Goal: Task Accomplishment & Management: Manage account settings

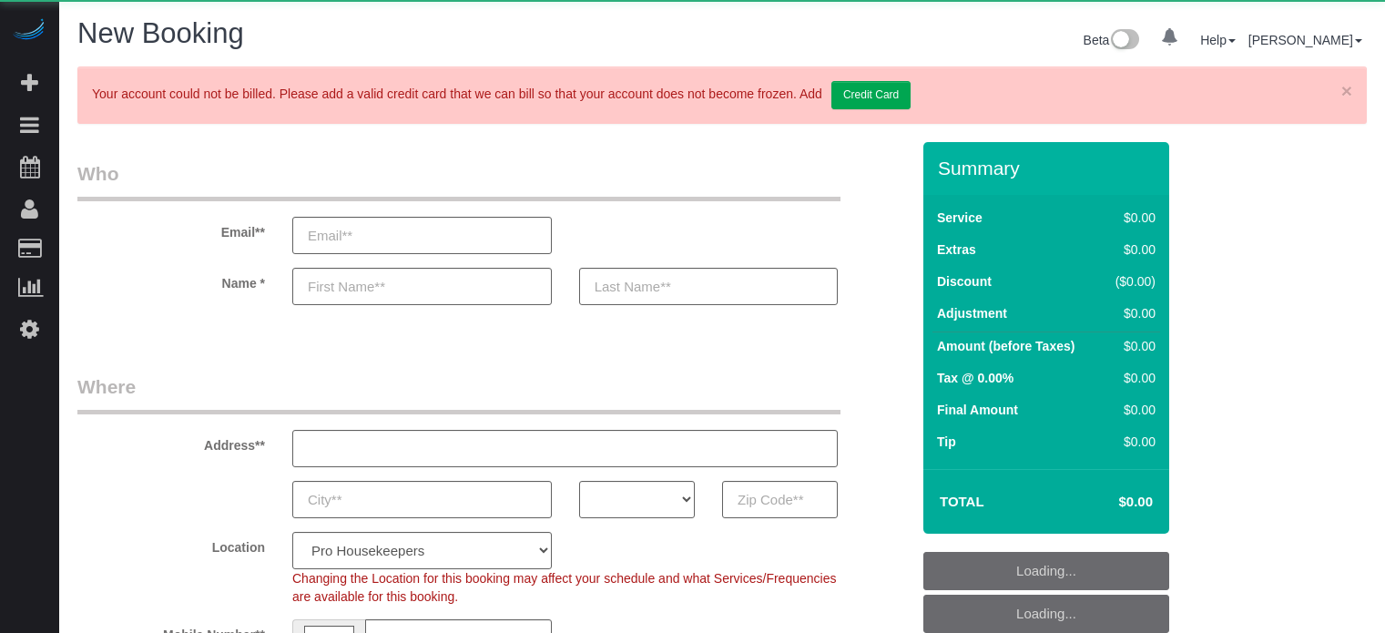
select select "number:9"
select select "object:658"
select select "4"
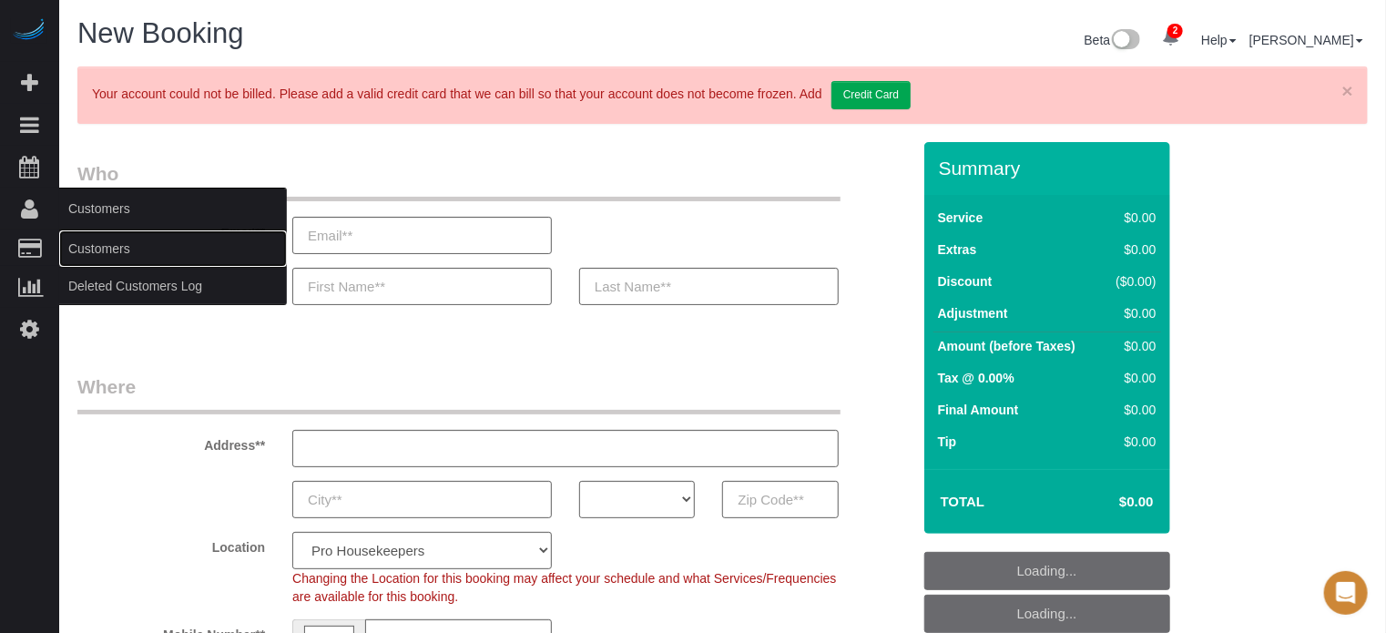
click at [99, 243] on link "Customers" at bounding box center [173, 248] width 228 height 36
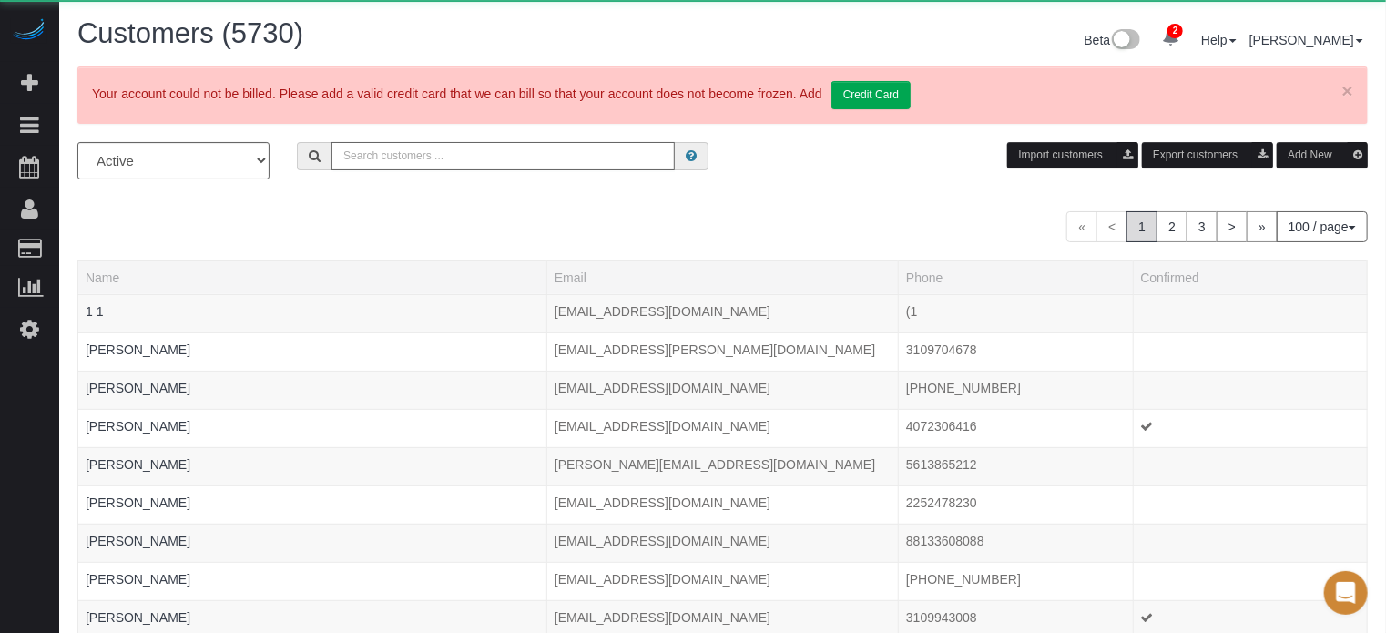
click at [401, 152] on input "text" at bounding box center [502, 156] width 343 height 28
paste input "[EMAIL_ADDRESS][DOMAIN_NAME]"
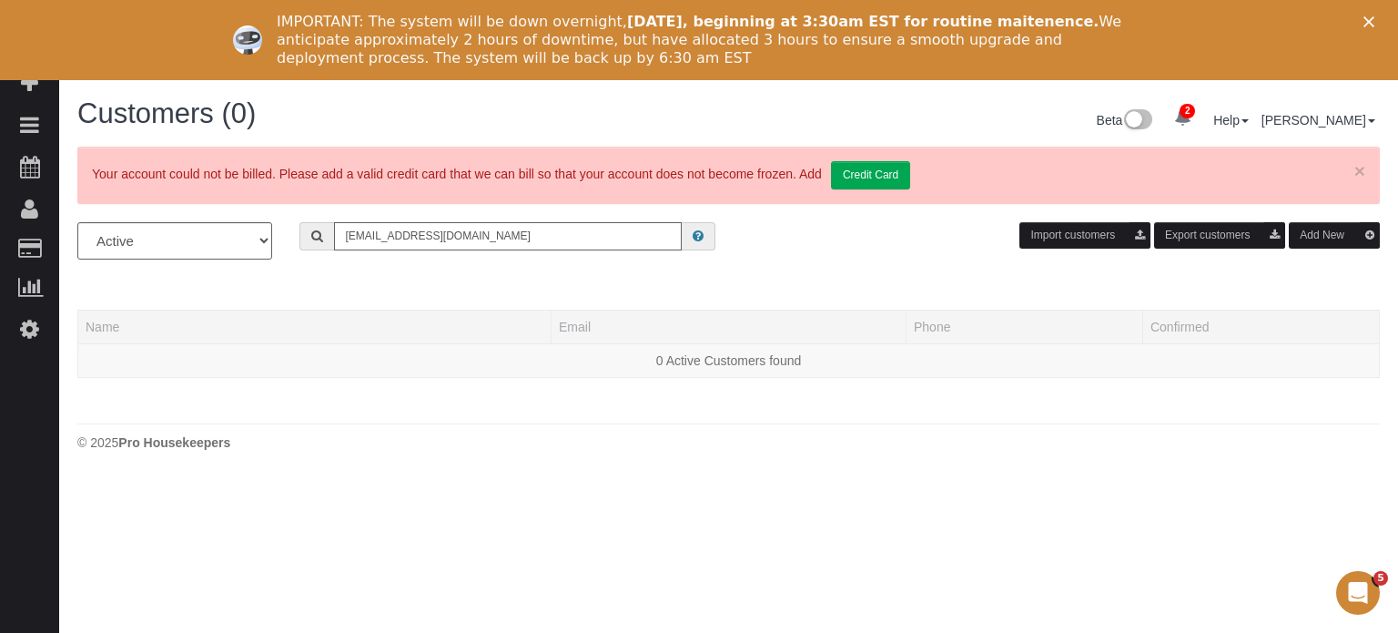
click at [536, 242] on input "[EMAIL_ADDRESS][DOMAIN_NAME]" at bounding box center [508, 236] width 348 height 28
paste input "jgkeene"
click at [484, 266] on div "All Active Archived [EMAIL_ADDRESS][DOMAIN_NAME] Import customers Export custom…" at bounding box center [729, 247] width 1330 height 51
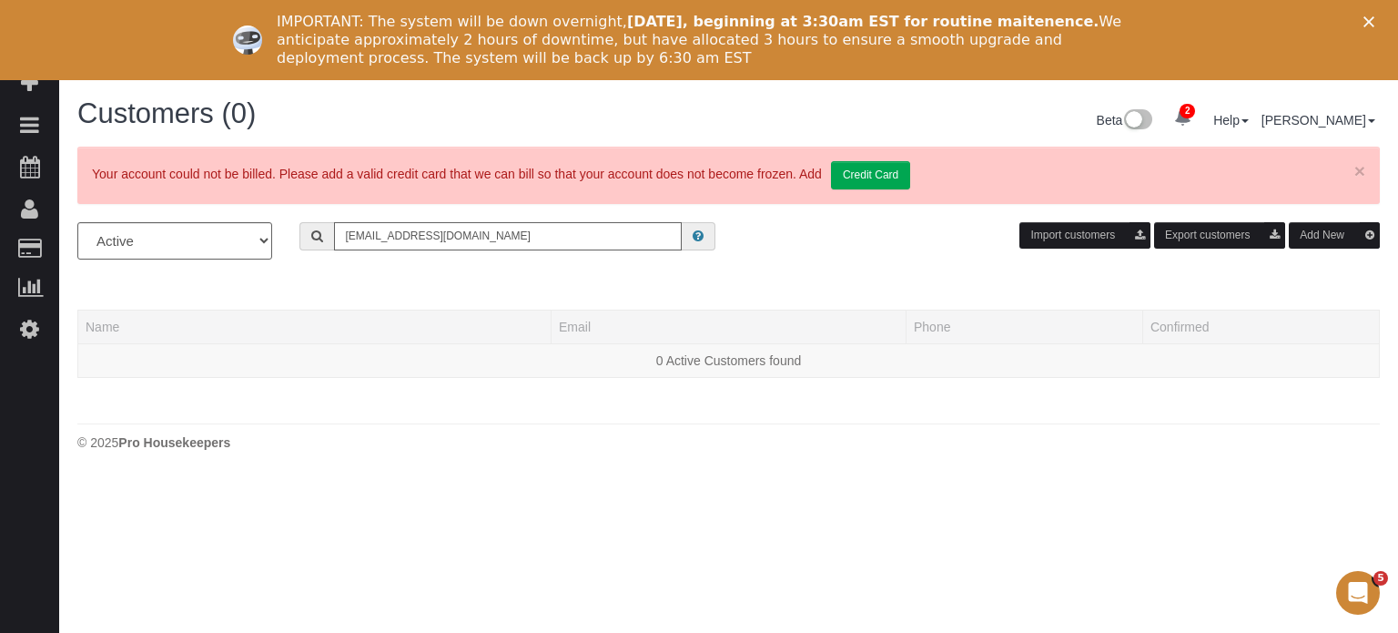
click at [541, 222] on input "[EMAIL_ADDRESS][DOMAIN_NAME]" at bounding box center [508, 236] width 348 height 28
click at [540, 230] on input "[EMAIL_ADDRESS][DOMAIN_NAME]" at bounding box center [508, 236] width 348 height 28
paste input "tatebryanc"
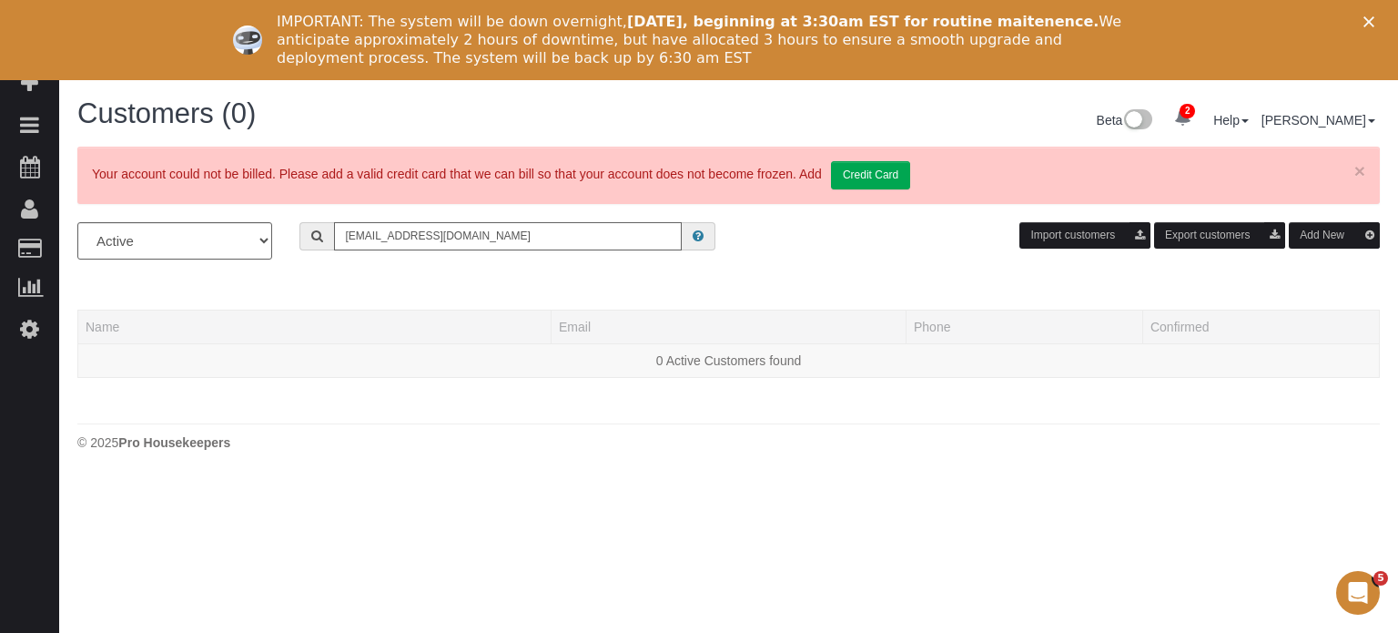
type input "[EMAIL_ADDRESS][DOMAIN_NAME]"
click at [1375, 18] on div "Close" at bounding box center [1373, 21] width 18 height 11
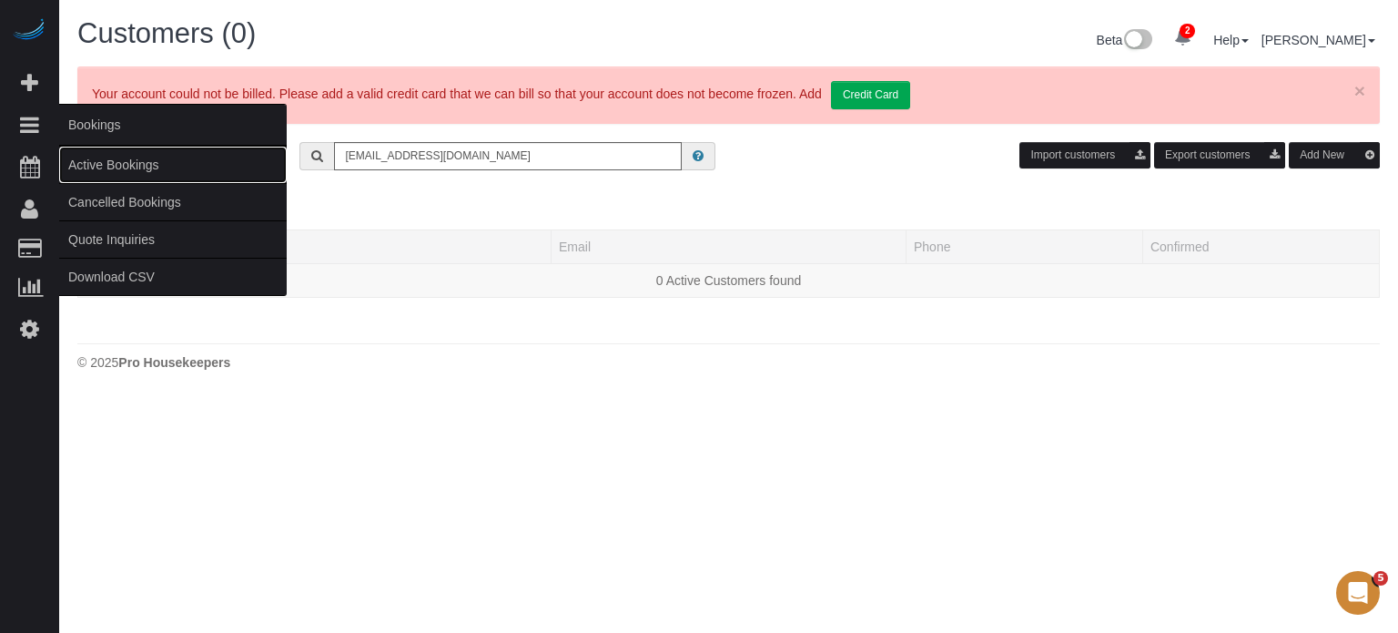
click at [106, 163] on link "Active Bookings" at bounding box center [173, 165] width 228 height 36
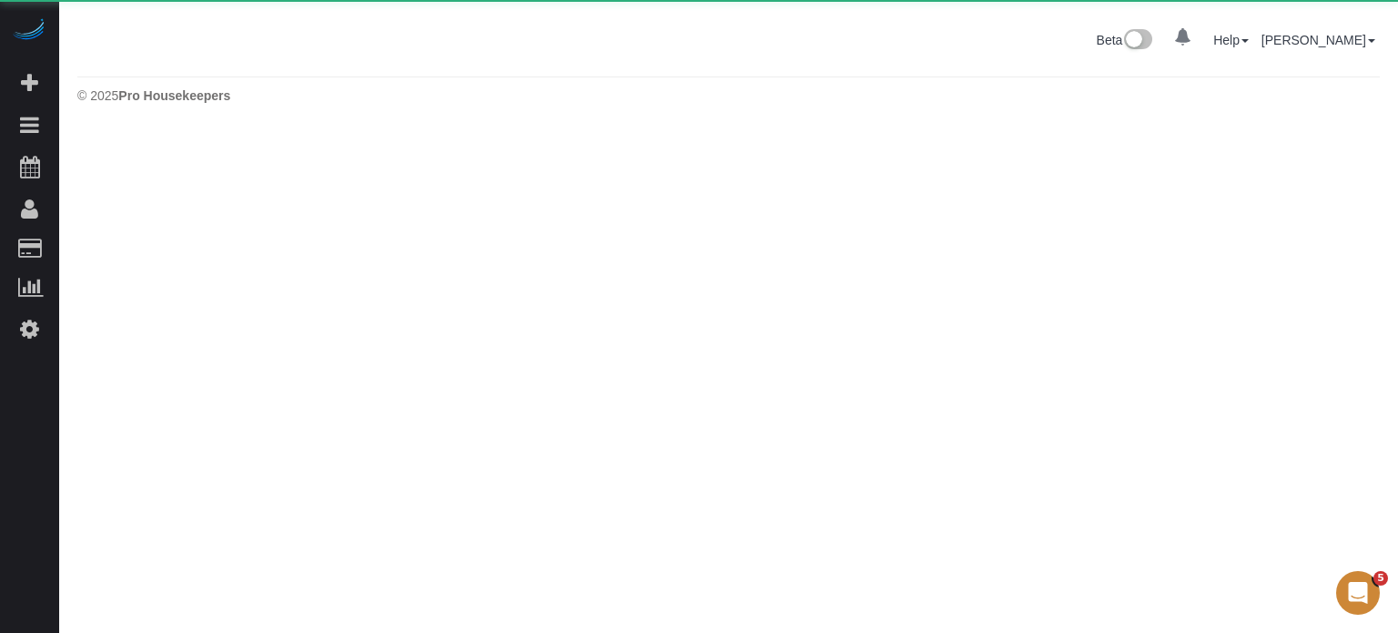
select select "*********"
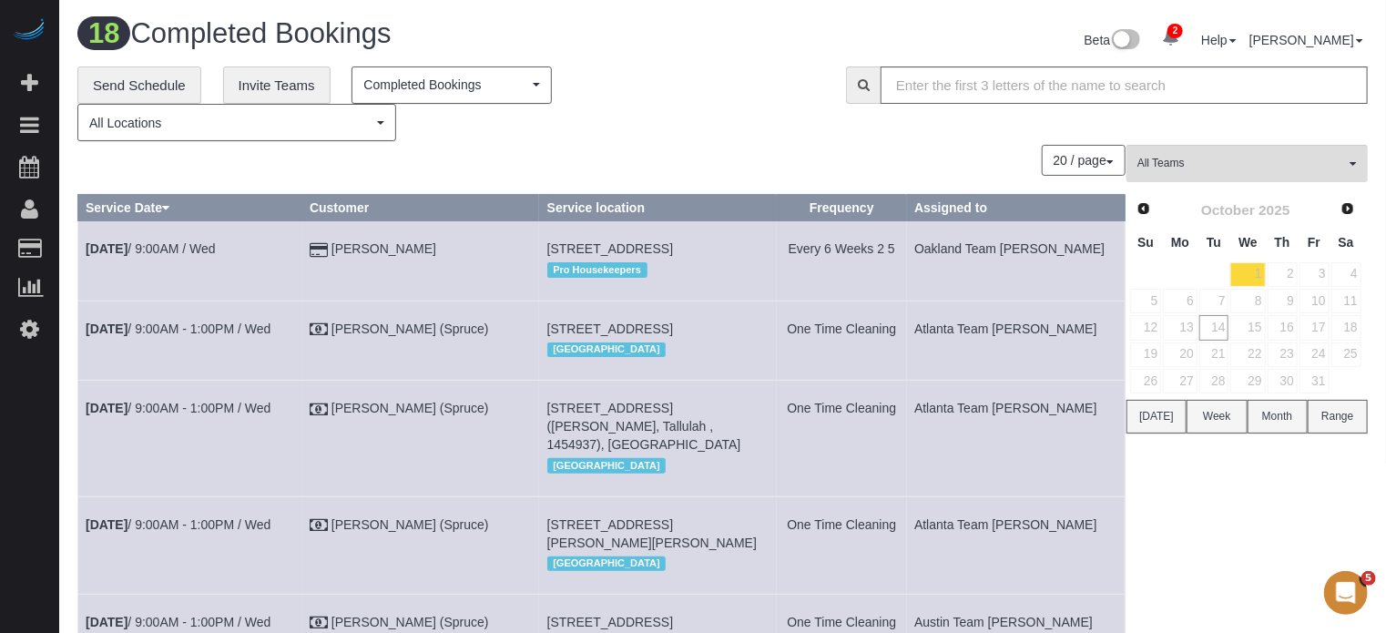
click at [615, 170] on div "20 / page 10 / page 20 / page 30 / page 40 / page 50 / page 100 / page" at bounding box center [601, 160] width 1048 height 31
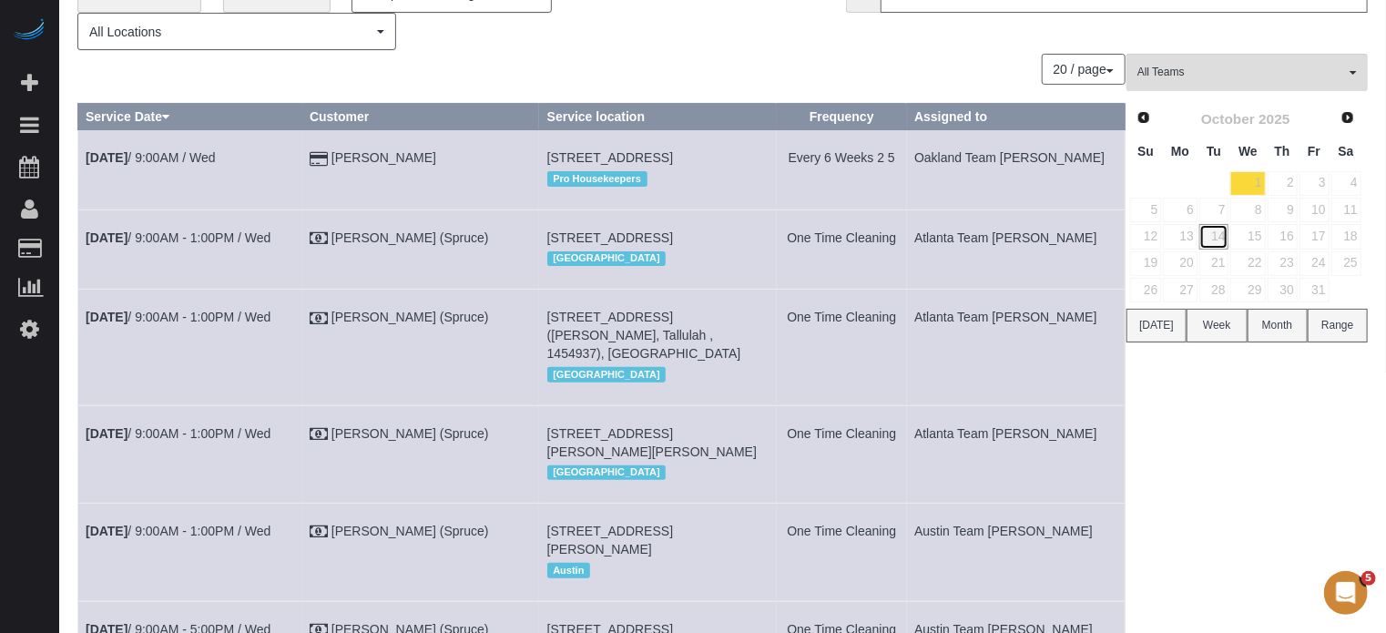
click at [1216, 236] on link "14" at bounding box center [1214, 236] width 30 height 25
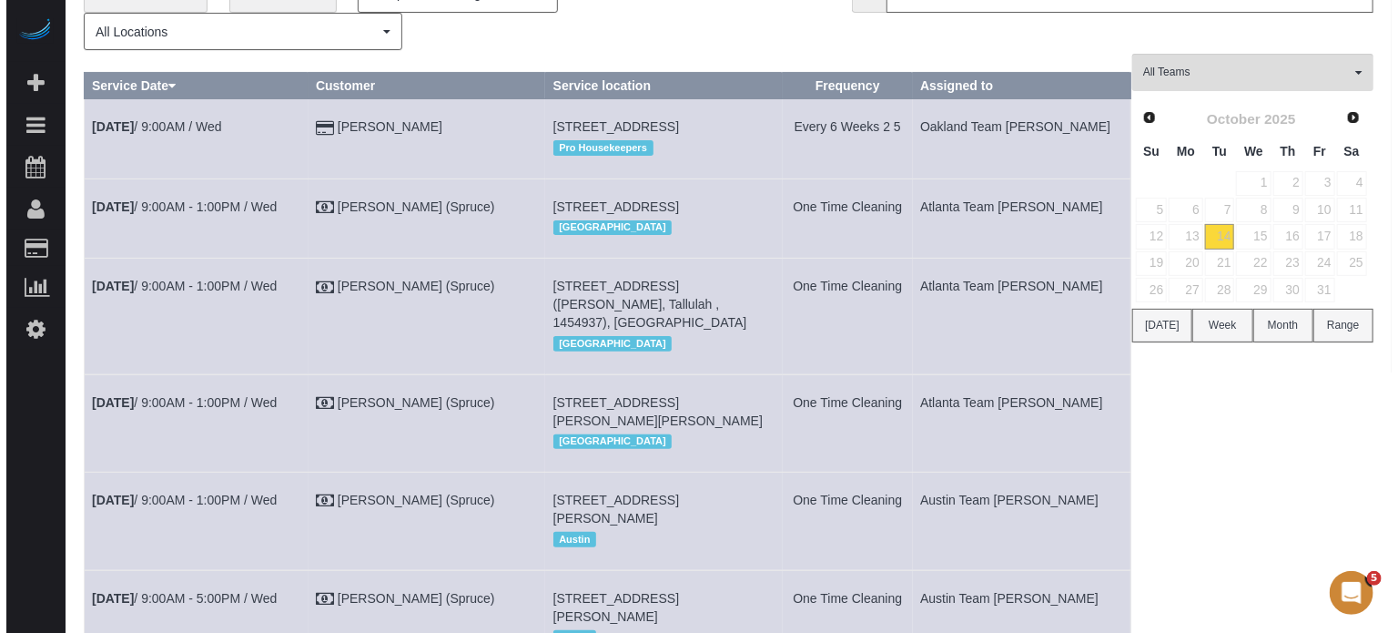
scroll to position [0, 0]
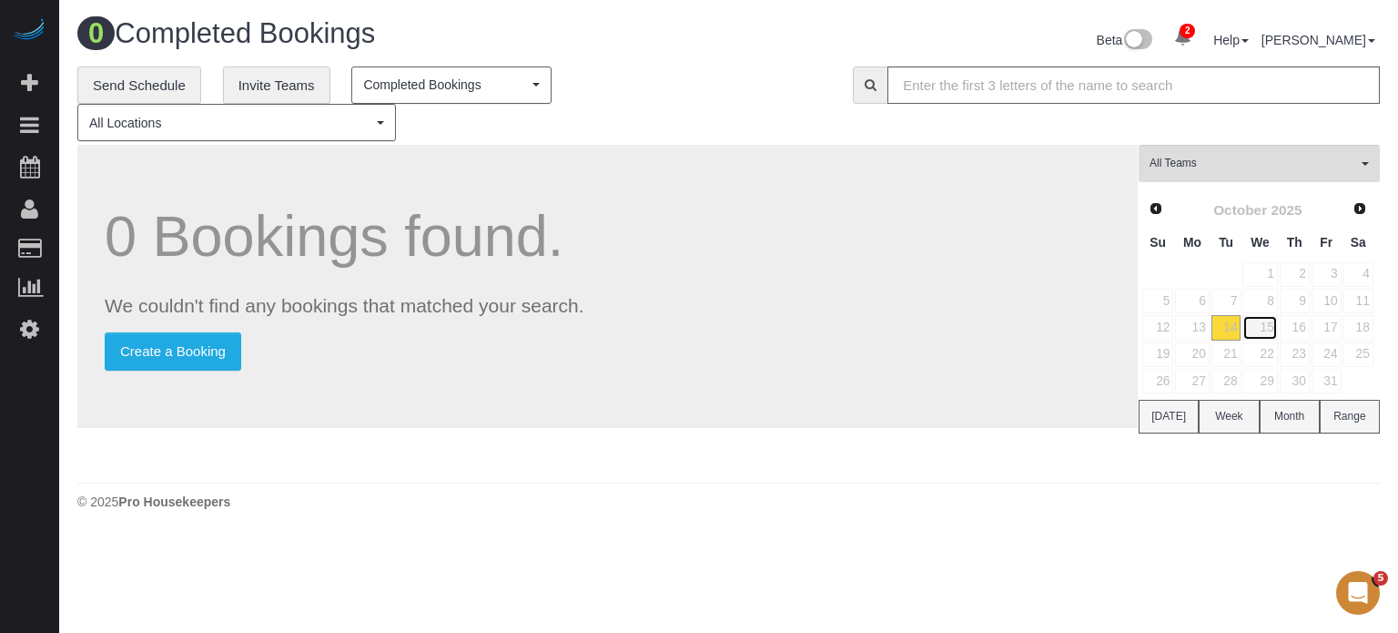
click at [1264, 326] on link "15" at bounding box center [1260, 327] width 35 height 25
click at [1303, 329] on link "16" at bounding box center [1295, 327] width 30 height 25
click at [1329, 331] on link "17" at bounding box center [1327, 327] width 30 height 25
click at [1358, 329] on link "18" at bounding box center [1359, 327] width 30 height 25
click at [1163, 357] on link "19" at bounding box center [1158, 354] width 31 height 25
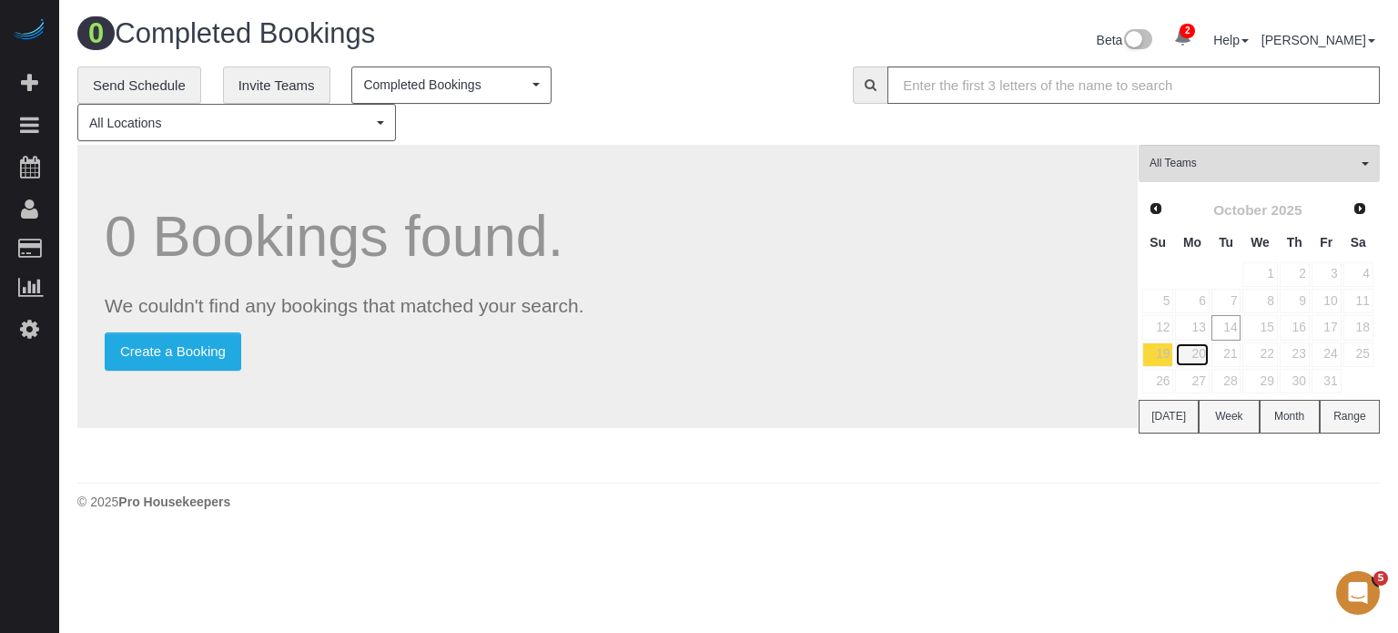
click at [1191, 349] on link "20" at bounding box center [1192, 354] width 34 height 25
click at [1233, 351] on link "21" at bounding box center [1227, 354] width 30 height 25
click at [1266, 352] on link "22" at bounding box center [1260, 354] width 35 height 25
click at [1300, 354] on link "23" at bounding box center [1295, 354] width 30 height 25
click at [1332, 356] on link "24" at bounding box center [1327, 354] width 30 height 25
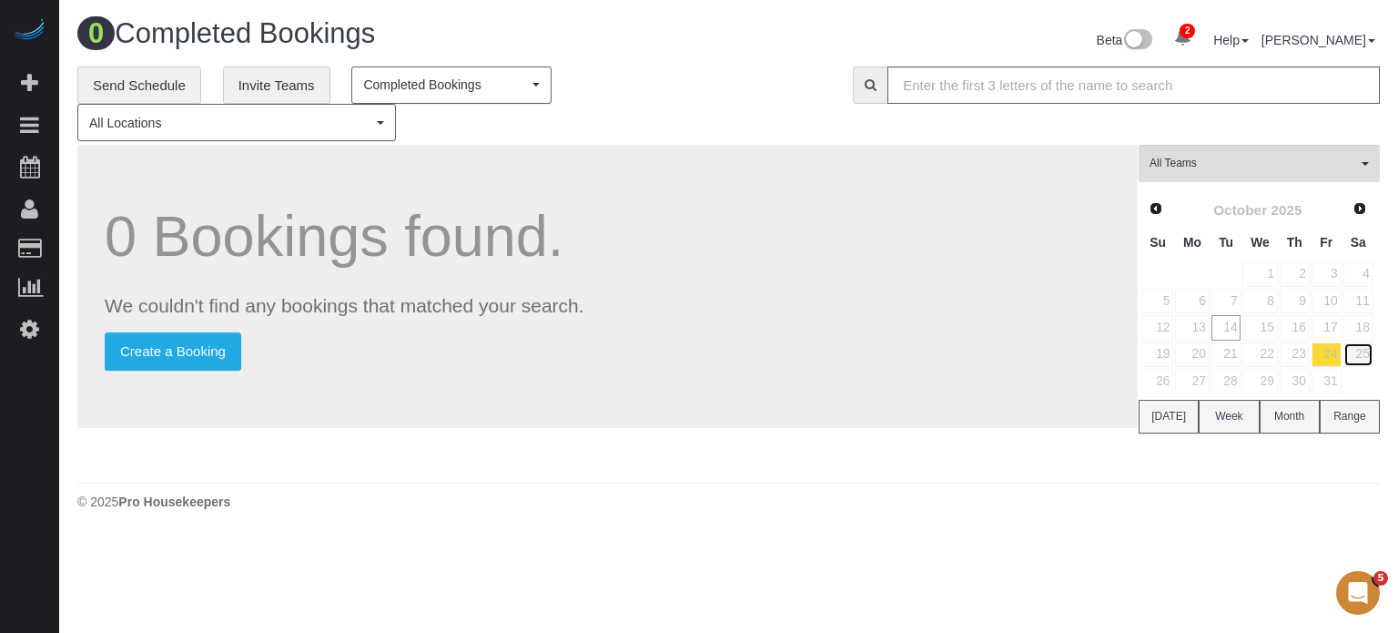
click at [1365, 352] on link "25" at bounding box center [1359, 354] width 30 height 25
click at [1184, 376] on link "27" at bounding box center [1192, 381] width 34 height 25
click at [1205, 381] on link "27" at bounding box center [1192, 381] width 34 height 25
click at [1233, 381] on link "28" at bounding box center [1227, 381] width 30 height 25
click at [1260, 381] on link "29" at bounding box center [1260, 381] width 35 height 25
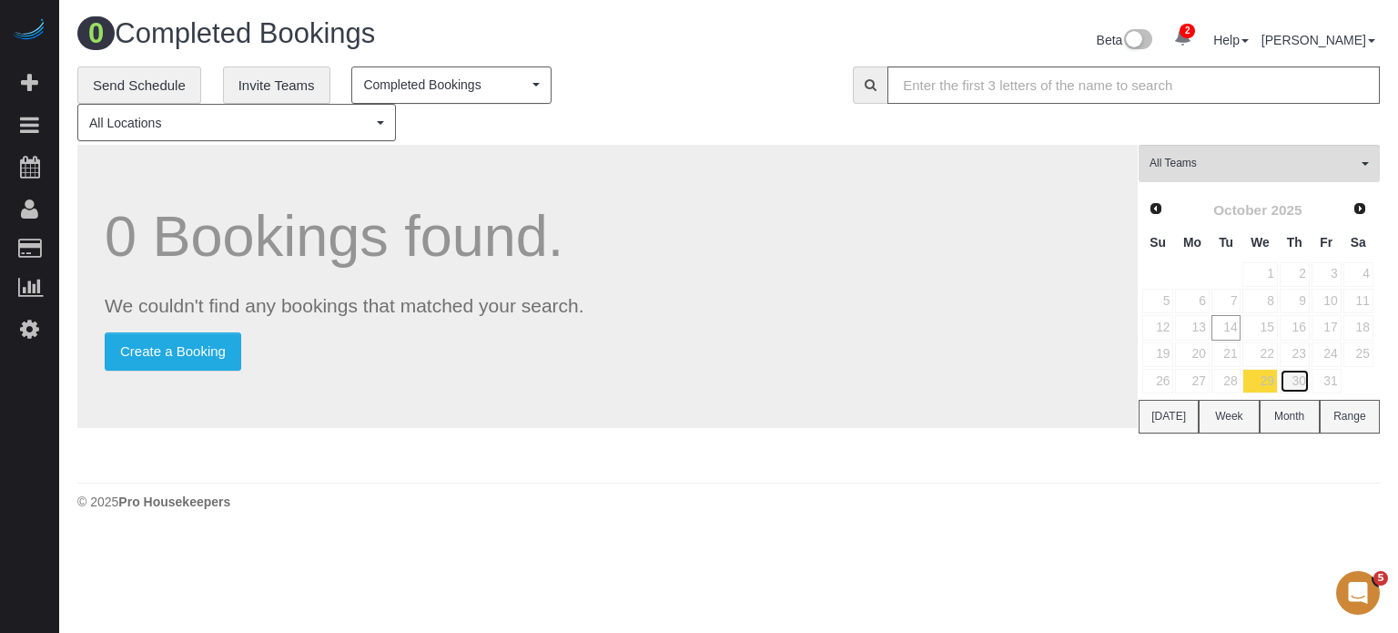
click at [1301, 375] on link "30" at bounding box center [1295, 381] width 30 height 25
click at [1340, 378] on link "31" at bounding box center [1327, 381] width 30 height 25
click at [1163, 381] on link "26" at bounding box center [1158, 381] width 31 height 25
click at [1225, 332] on link "14" at bounding box center [1227, 327] width 30 height 25
click at [1227, 345] on link "21" at bounding box center [1227, 354] width 30 height 25
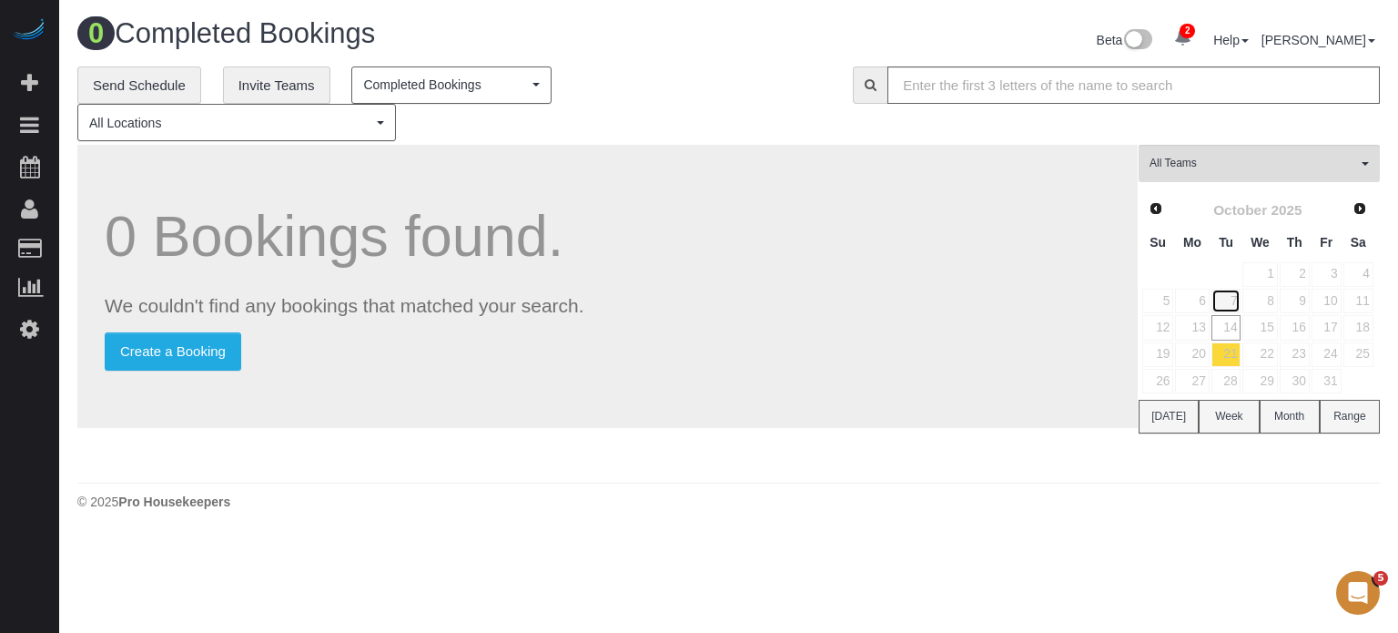
click at [1234, 305] on link "7" at bounding box center [1227, 301] width 30 height 25
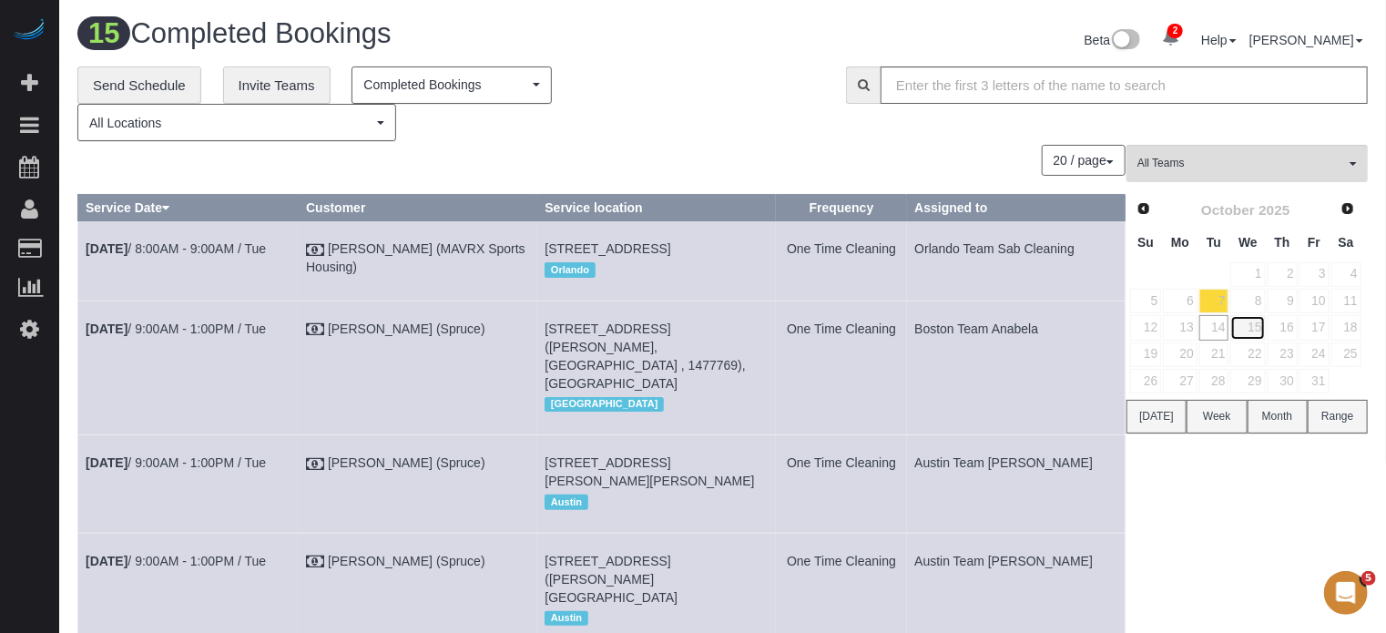
click at [1236, 320] on link "15" at bounding box center [1247, 327] width 35 height 25
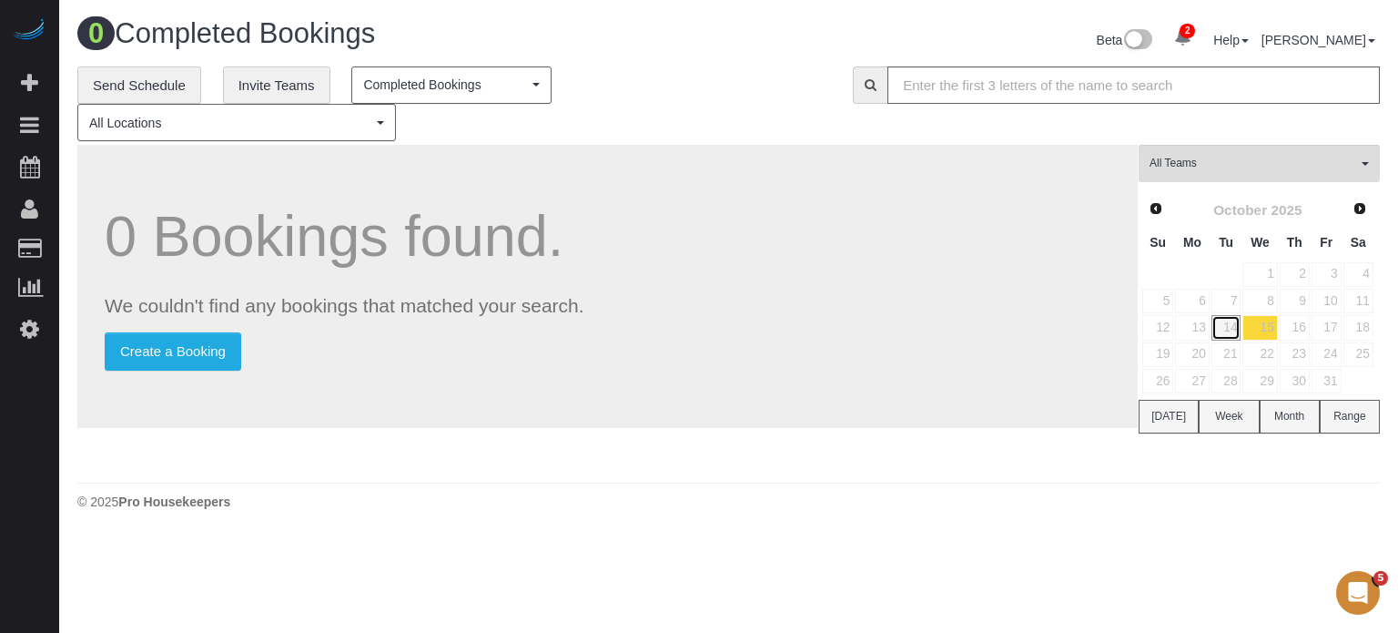
click at [1217, 329] on link "14" at bounding box center [1227, 327] width 30 height 25
click at [1202, 328] on link "13" at bounding box center [1192, 327] width 34 height 25
click at [1165, 328] on link "12" at bounding box center [1158, 327] width 31 height 25
click at [1361, 297] on link "11" at bounding box center [1359, 301] width 30 height 25
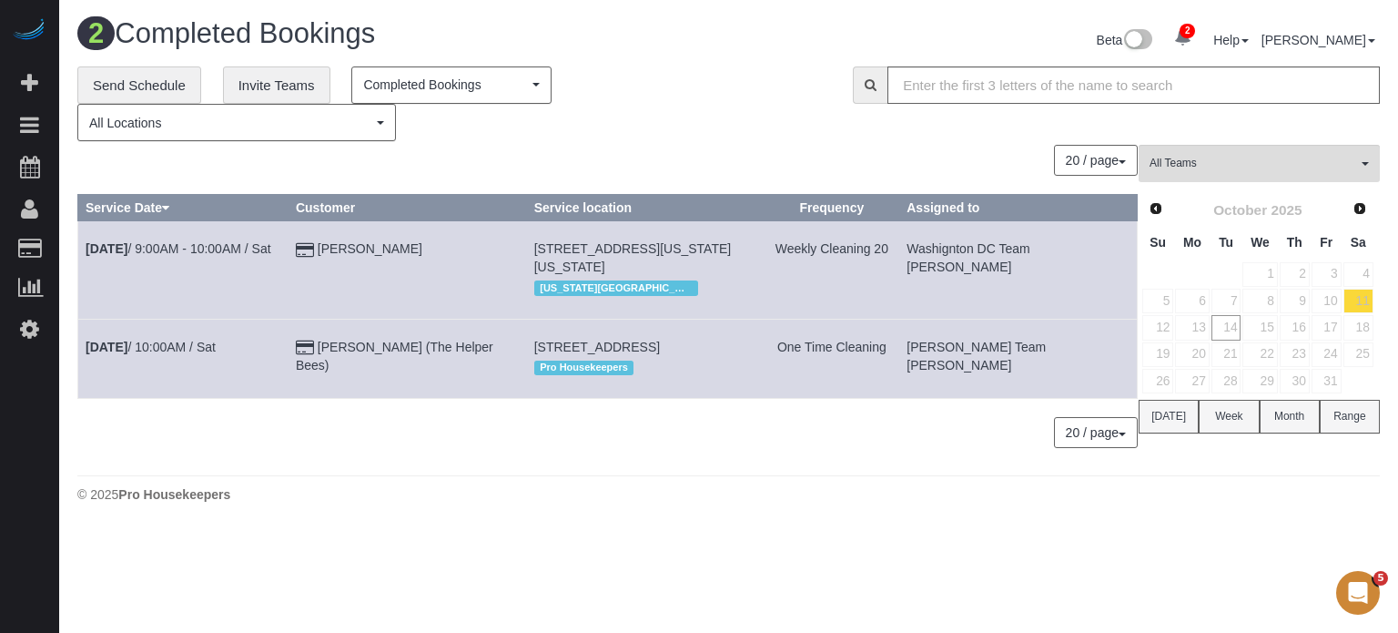
click at [196, 448] on div "20 / page 10 / page 20 / page 30 / page 40 / page 50 / page 100 / page" at bounding box center [607, 432] width 1061 height 31
click at [550, 448] on div "20 / page 10 / page 20 / page 30 / page 40 / page 50 / page 100 / page" at bounding box center [607, 432] width 1061 height 31
